Goal: Task Accomplishment & Management: Manage account settings

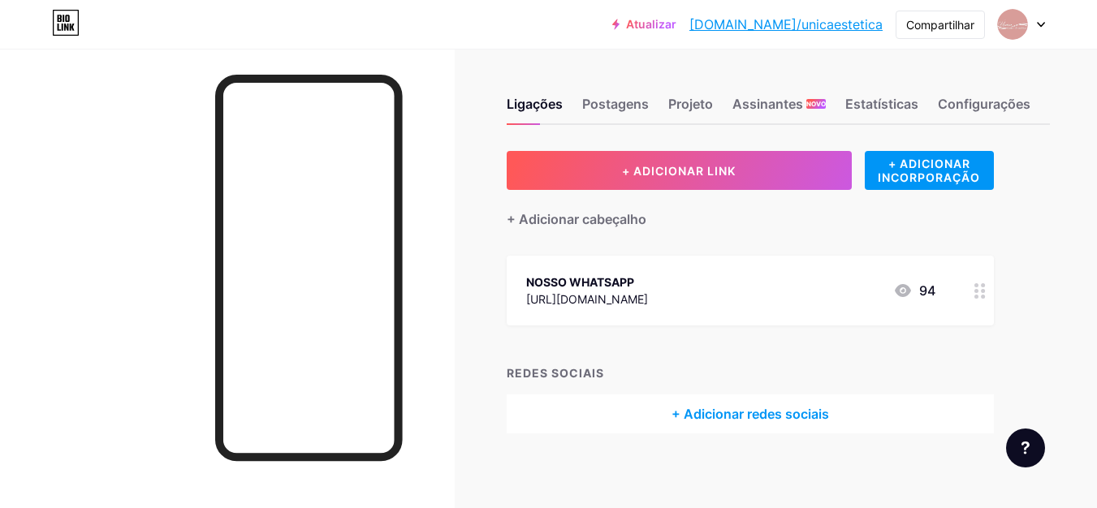
click at [977, 295] on circle at bounding box center [976, 297] width 4 height 4
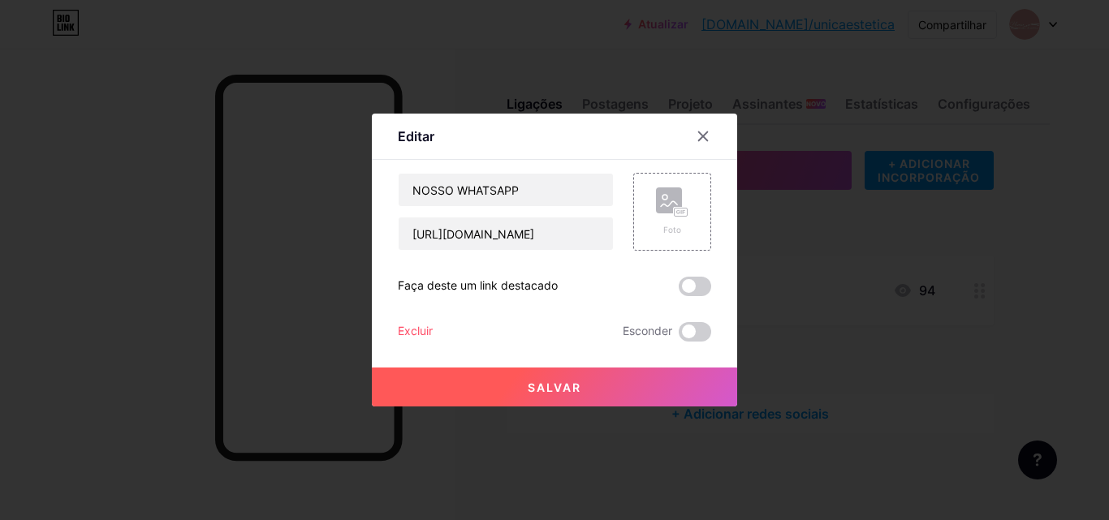
click at [403, 326] on font "Excluir" at bounding box center [415, 331] width 35 height 14
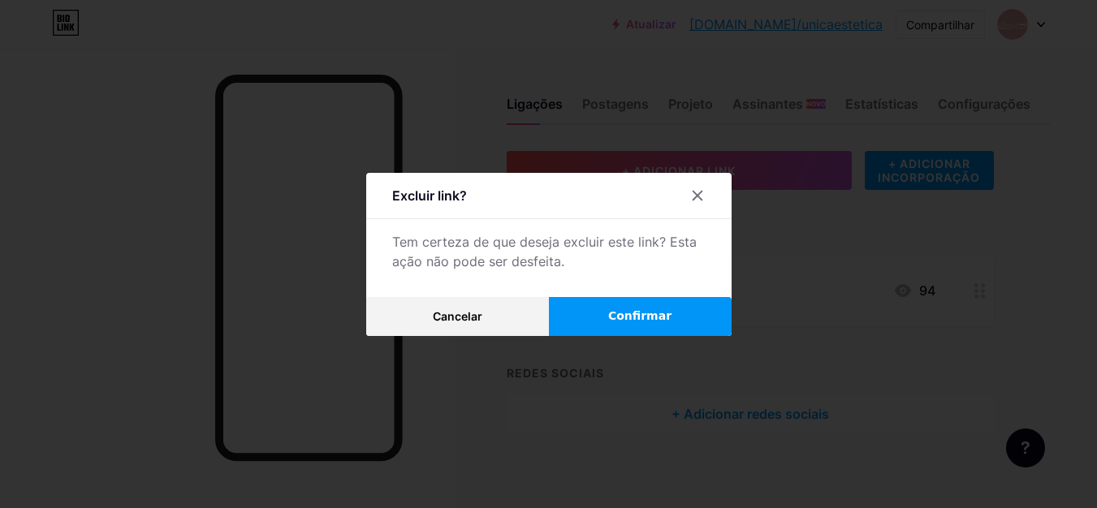
click at [635, 320] on font "Confirmar" at bounding box center [639, 315] width 63 height 13
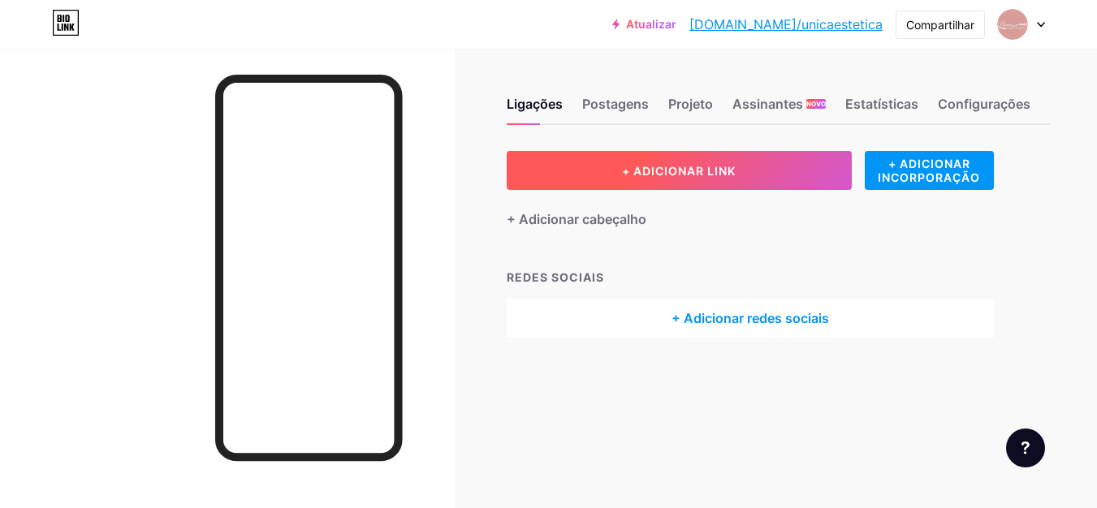
click at [680, 175] on font "+ ADICIONAR LINK" at bounding box center [679, 171] width 114 height 14
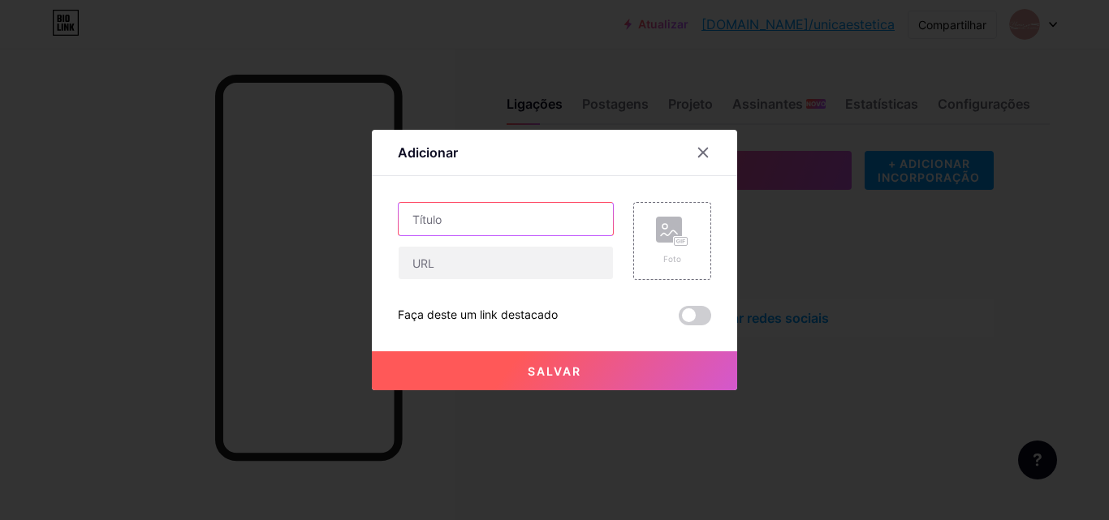
click at [467, 215] on input "text" at bounding box center [506, 219] width 214 height 32
type input "AGENDE SUA AVALIAÇÃO"
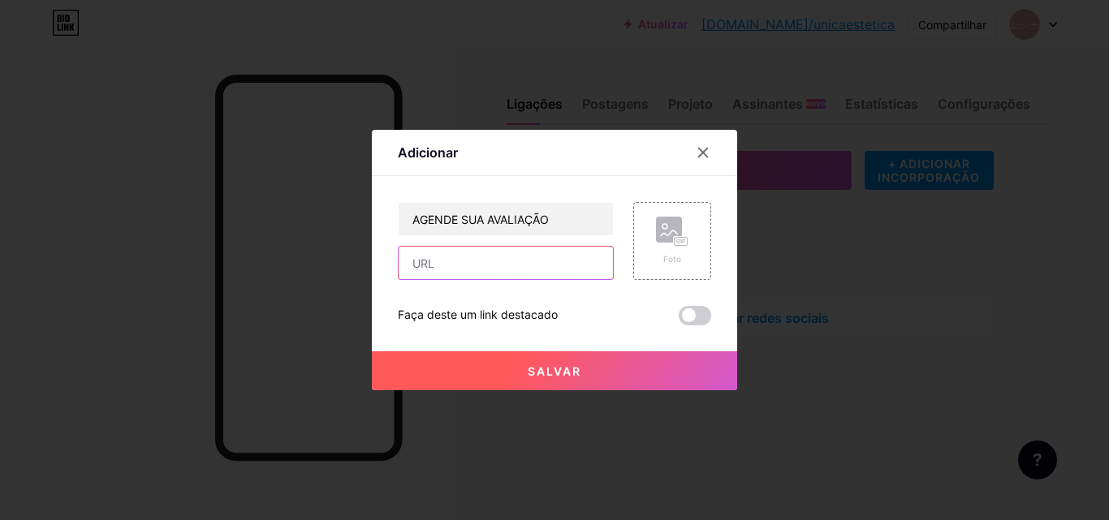
click at [489, 270] on input "text" at bounding box center [506, 263] width 214 height 32
click at [486, 272] on input "text" at bounding box center [506, 263] width 214 height 32
paste input "[URL][DOMAIN_NAME]"
type input "[URL][DOMAIN_NAME]"
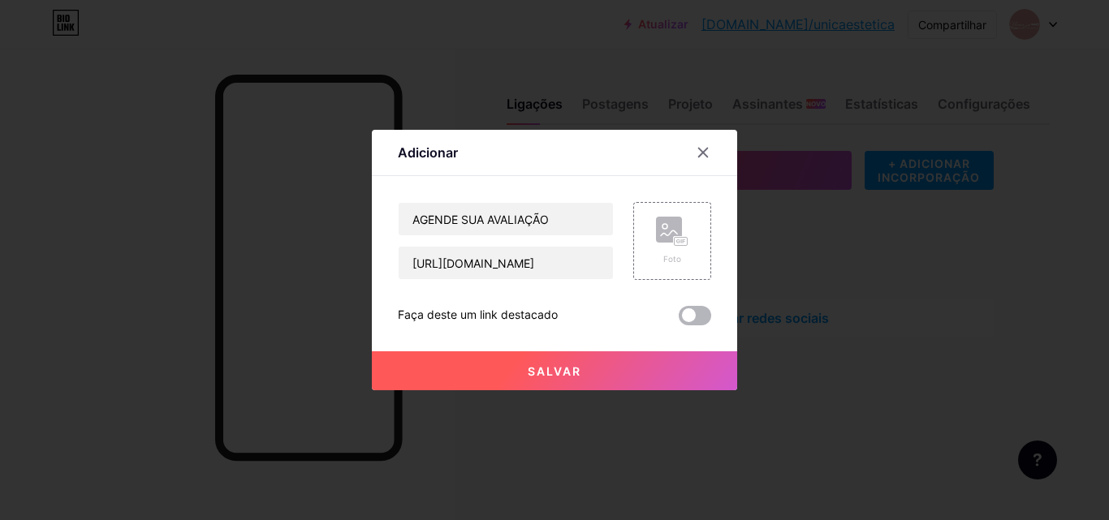
click at [680, 317] on span at bounding box center [695, 315] width 32 height 19
click at [679, 320] on input "checkbox" at bounding box center [679, 320] width 0 height 0
click at [559, 369] on font "Salvar" at bounding box center [555, 372] width 54 height 14
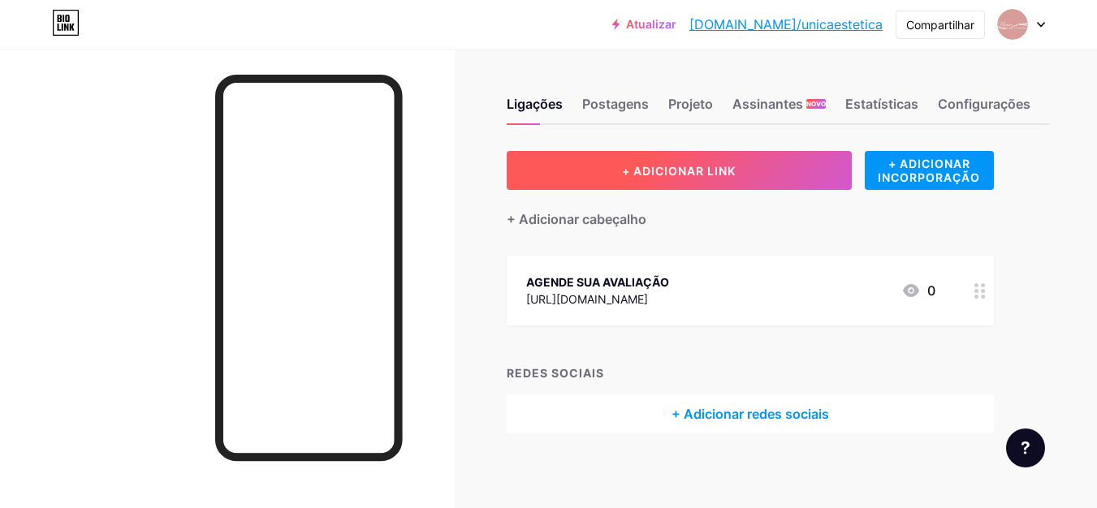
click at [678, 171] on font "+ ADICIONAR LINK" at bounding box center [679, 171] width 114 height 14
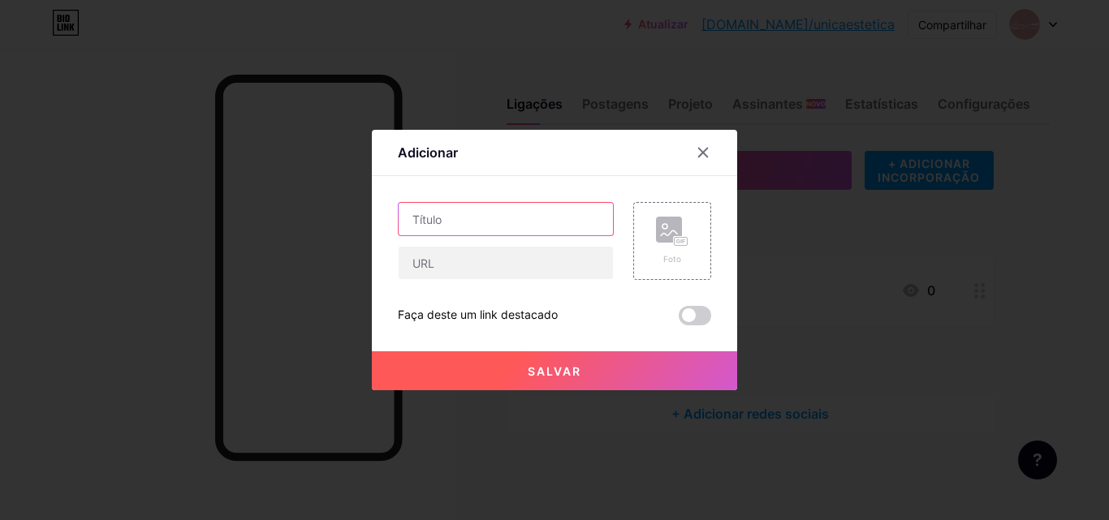
click at [467, 227] on input "text" at bounding box center [506, 219] width 214 height 32
type input "FEEDBACK DE PACIENTES"
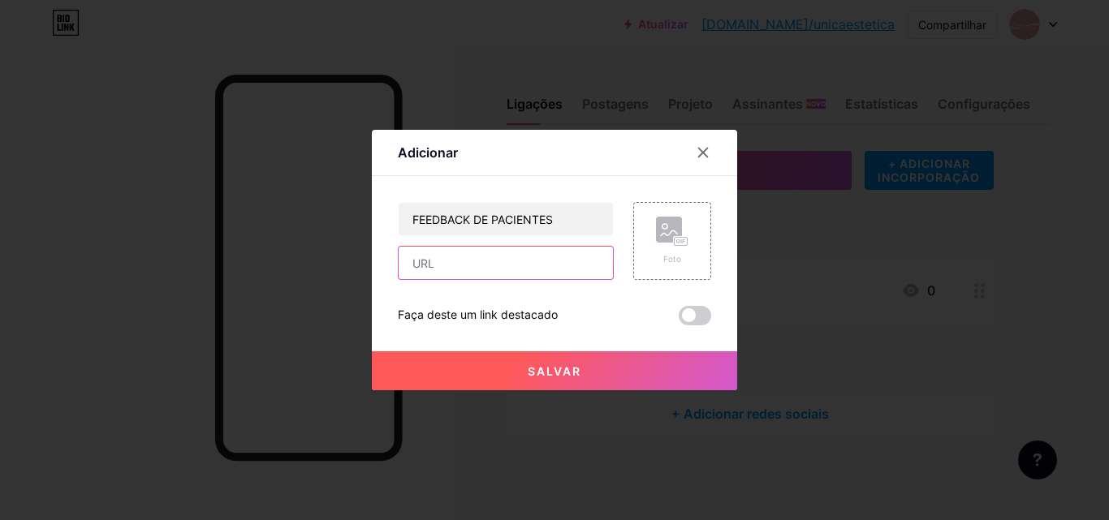
click at [476, 266] on input "text" at bounding box center [506, 263] width 214 height 32
click at [469, 262] on input "text" at bounding box center [506, 263] width 214 height 32
paste input "[URL][DOMAIN_NAME]"
type input "[URL][DOMAIN_NAME]"
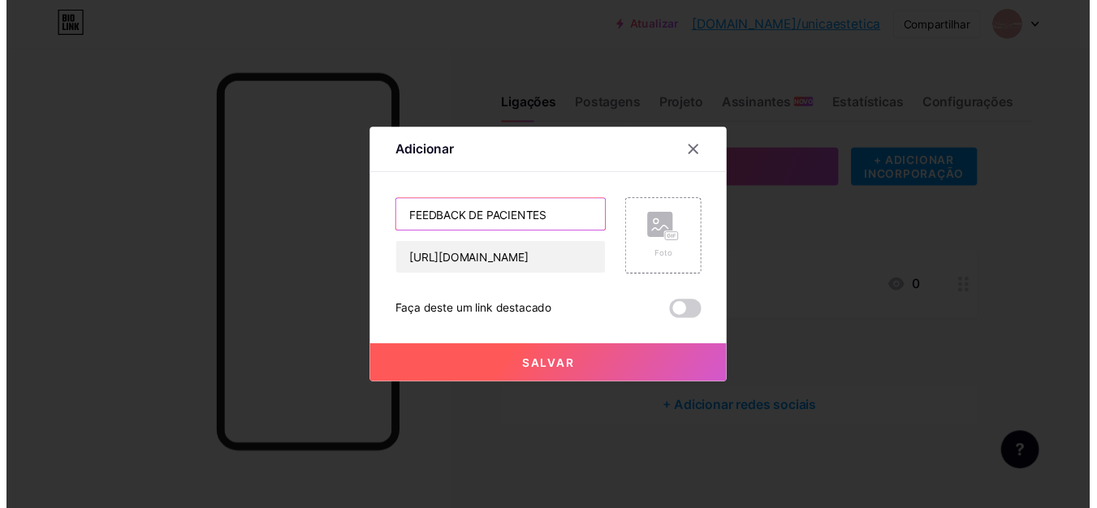
scroll to position [0, 0]
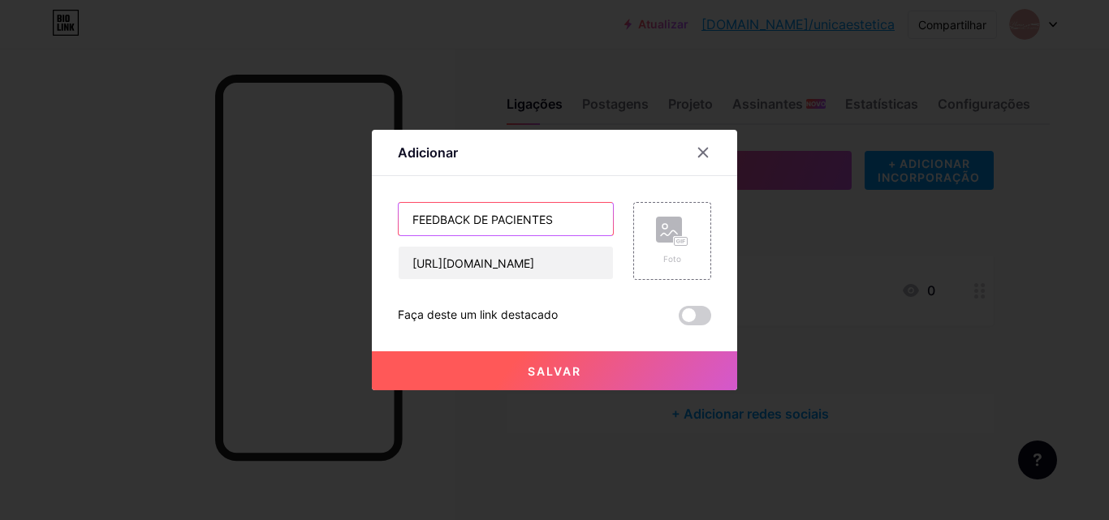
drag, startPoint x: 462, startPoint y: 222, endPoint x: 405, endPoint y: 220, distance: 56.9
click at [405, 220] on input "FEEDBACK DE PACIENTES" at bounding box center [506, 219] width 214 height 32
type input "AVALIAÇÕES DE PACIENTES"
drag, startPoint x: 567, startPoint y: 219, endPoint x: 403, endPoint y: 230, distance: 164.4
click at [403, 230] on input "AVALIAÇÕES DE PACIENTES" at bounding box center [506, 219] width 214 height 32
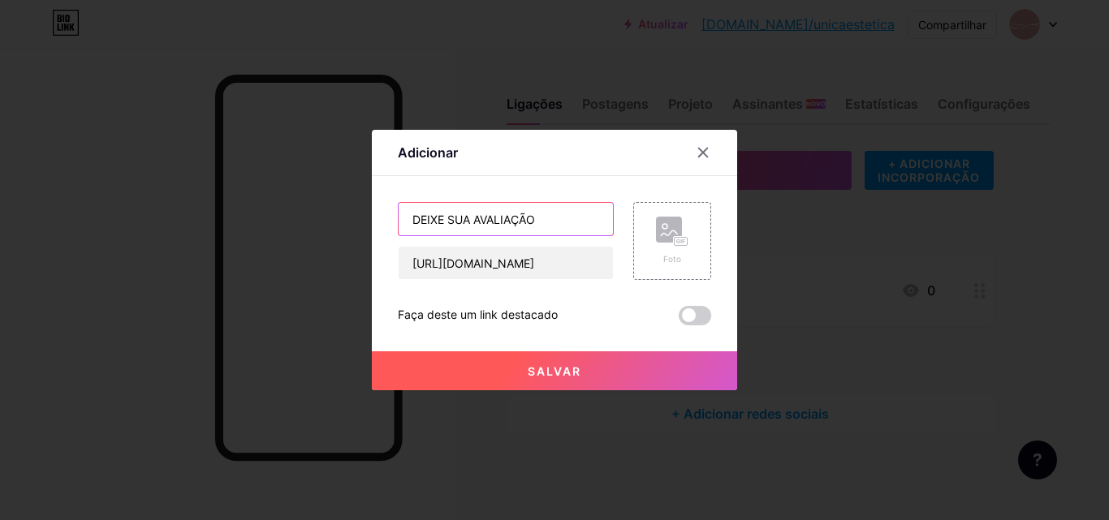
type input "DEIXE SUA AVALIAÇÃO"
click at [561, 370] on font "Salvar" at bounding box center [555, 372] width 54 height 14
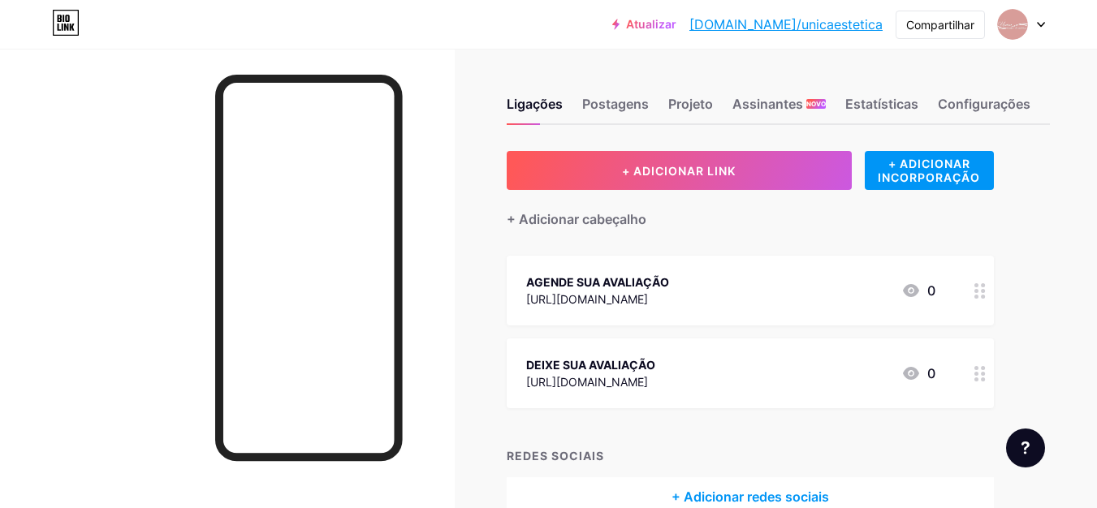
click at [974, 374] on div at bounding box center [980, 374] width 28 height 70
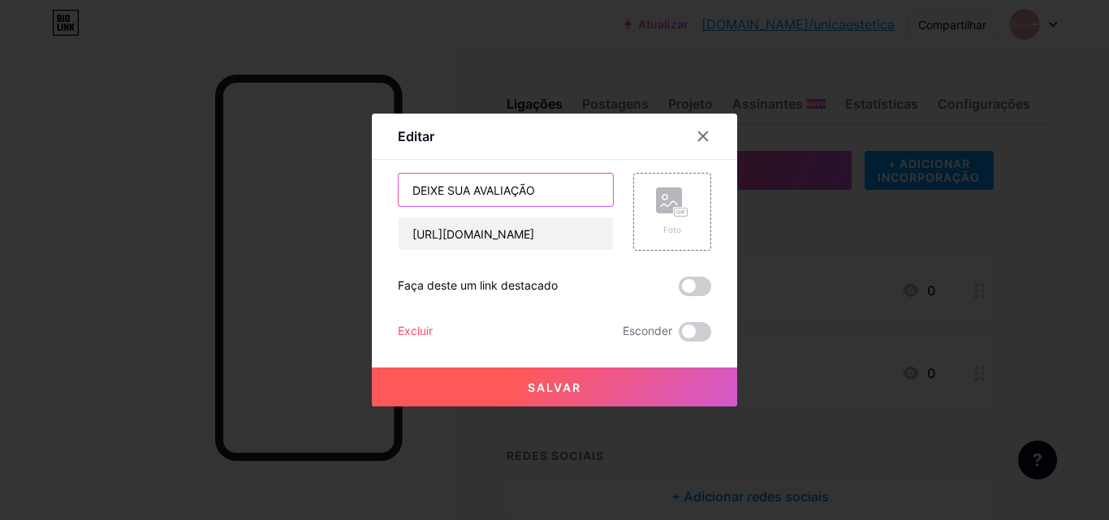
drag, startPoint x: 521, startPoint y: 184, endPoint x: 405, endPoint y: 199, distance: 117.1
click at [405, 199] on input "DEIXE SUA AVALIAÇÃO" at bounding box center [506, 190] width 214 height 32
type input "DEIXE SEU FEEDBACK"
click at [555, 388] on font "Salvar" at bounding box center [555, 388] width 54 height 14
